Goal: Find specific page/section

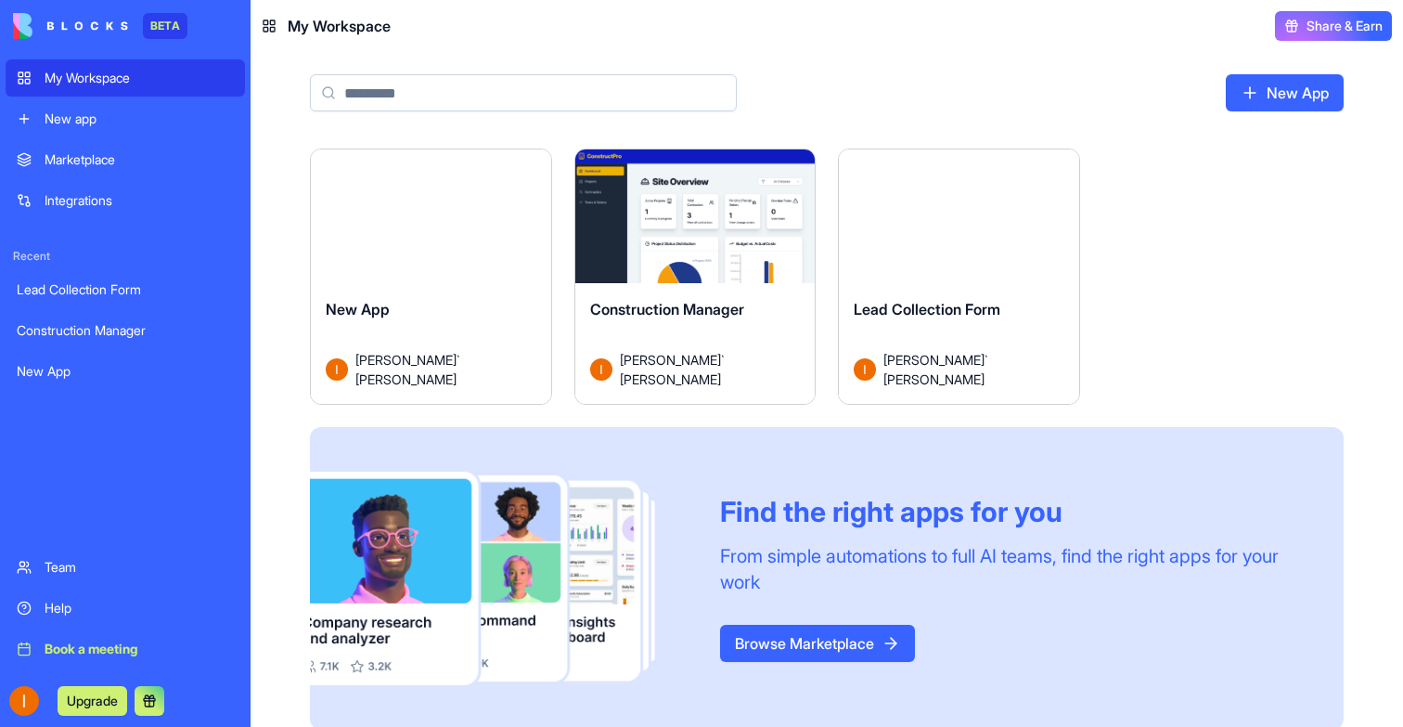
click at [921, 246] on div "Launch" at bounding box center [959, 224] width 240 height 150
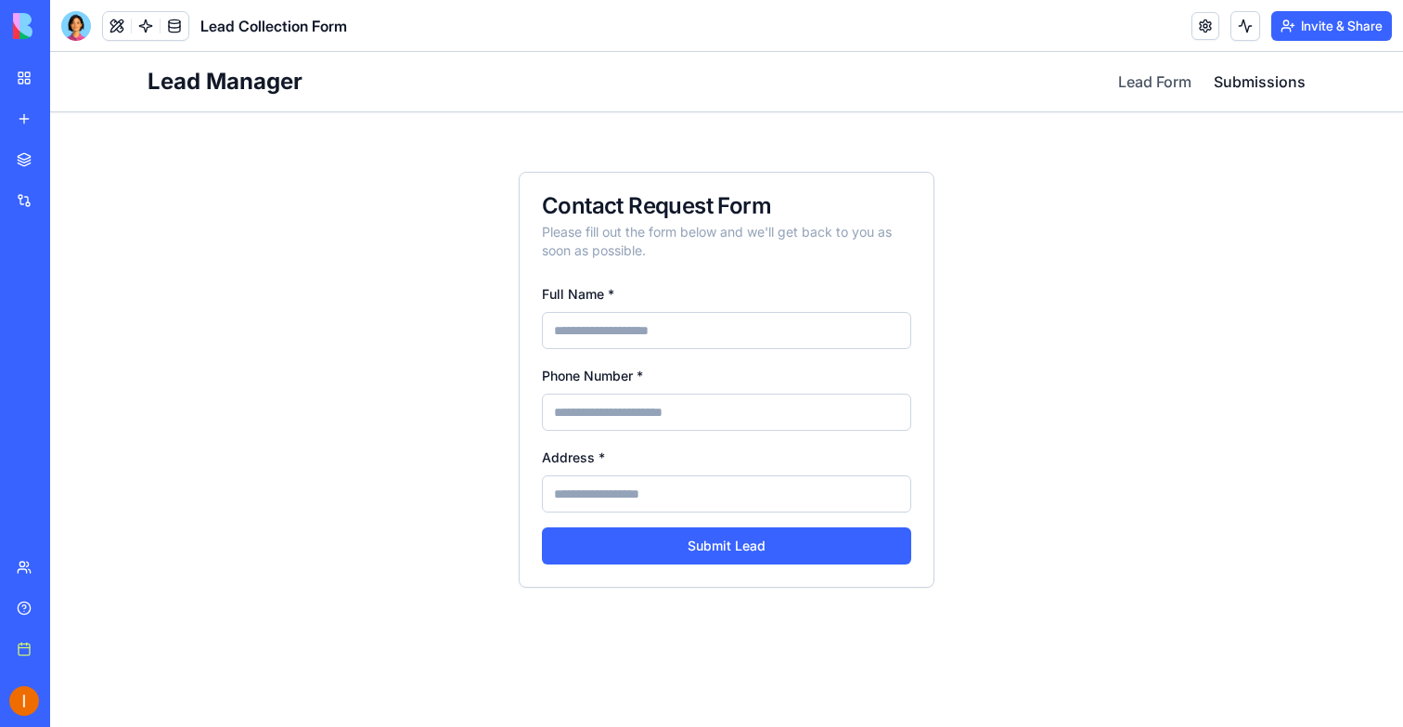
click at [1257, 75] on link "Submissions" at bounding box center [1260, 82] width 92 height 22
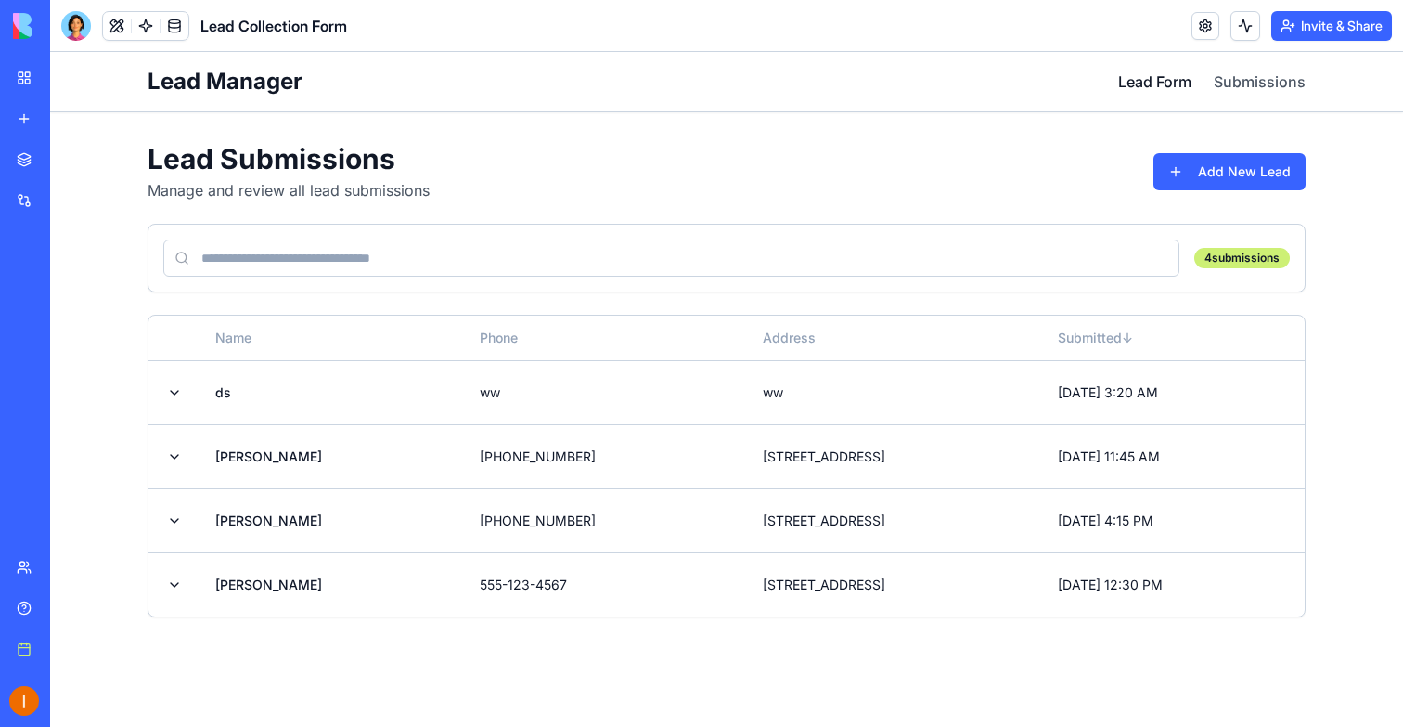
click at [1185, 84] on link "Lead Form" at bounding box center [1154, 82] width 73 height 22
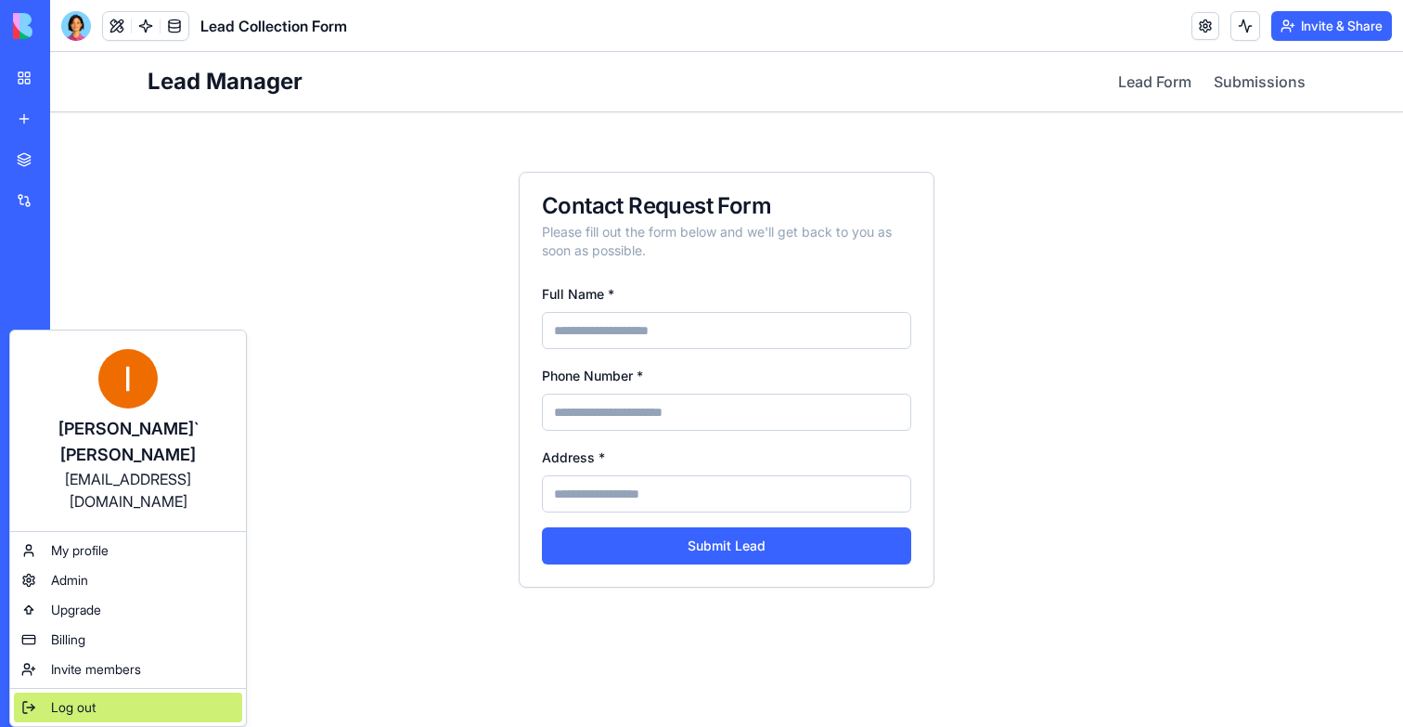
click at [77, 692] on div "Log out" at bounding box center [128, 707] width 228 height 30
